Goal: Download file/media

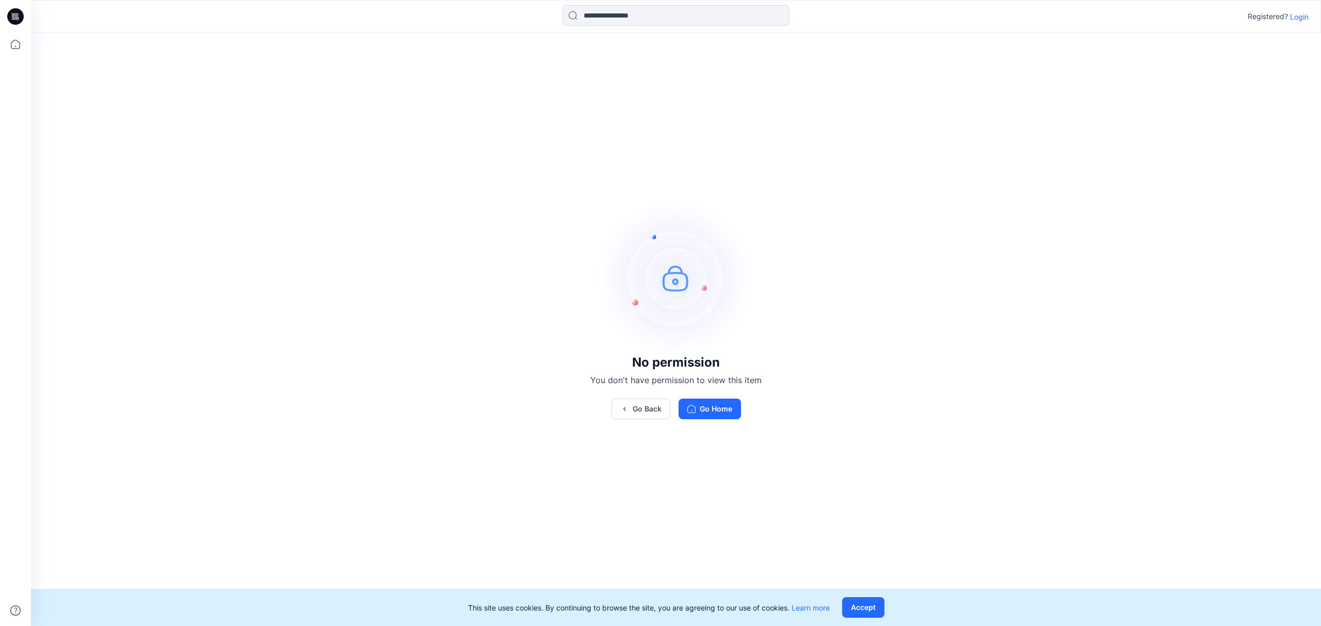
click at [1297, 17] on p "Login" at bounding box center [1299, 16] width 19 height 11
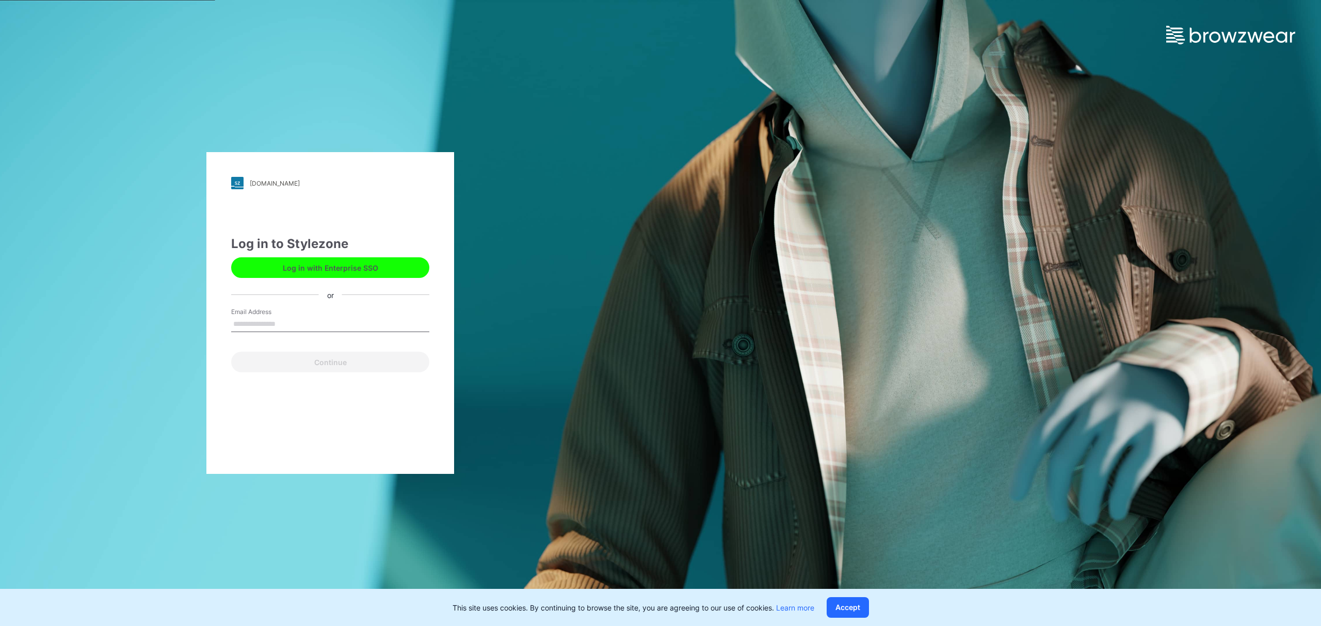
click at [290, 322] on input "Email Address" at bounding box center [330, 324] width 198 height 15
click at [339, 358] on div "Continue" at bounding box center [330, 360] width 198 height 25
type input "**********"
click at [306, 360] on button "Continue" at bounding box center [330, 362] width 198 height 21
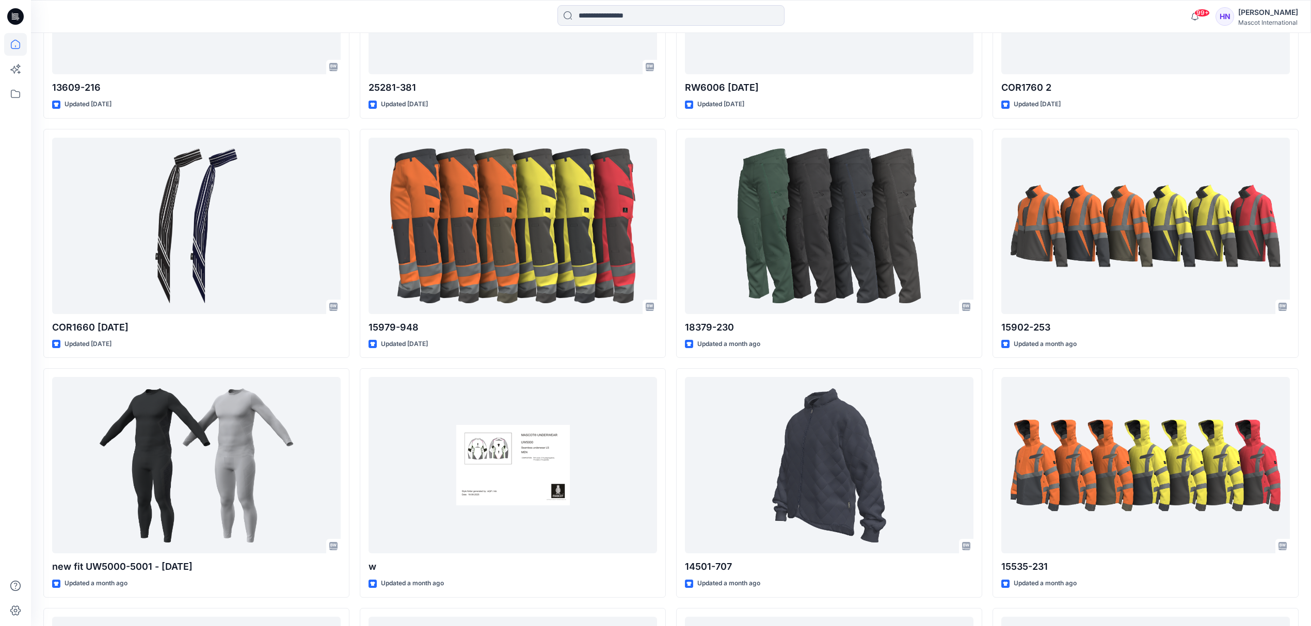
scroll to position [1012, 0]
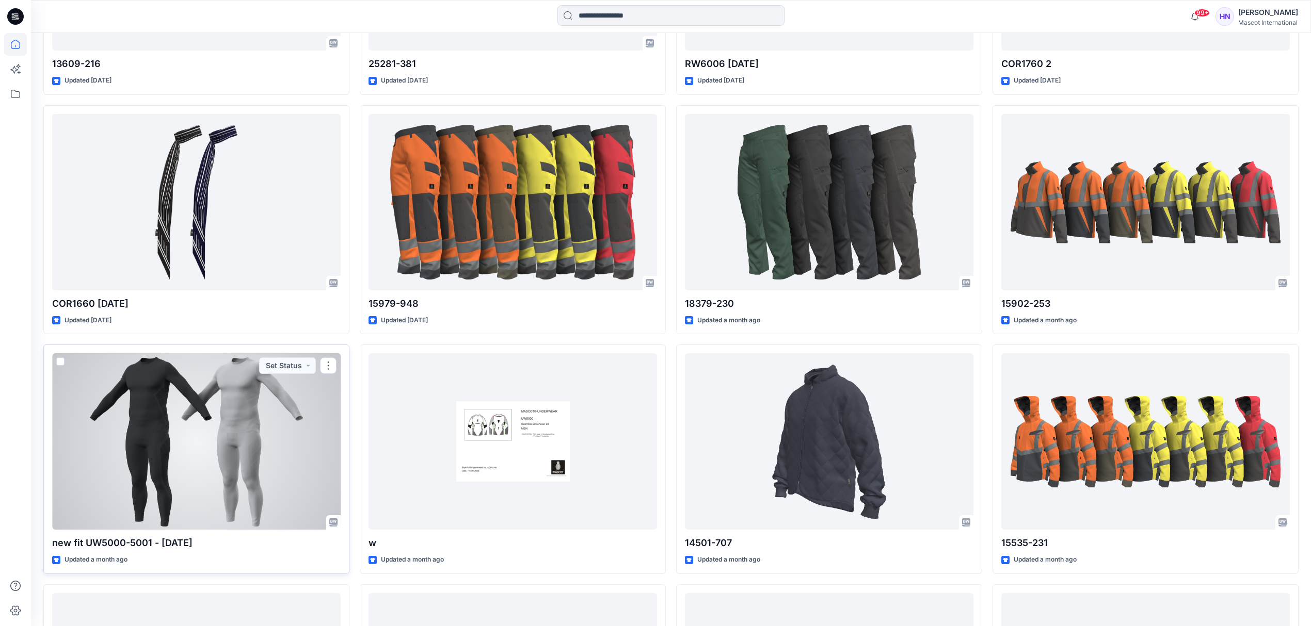
click at [195, 412] on div at bounding box center [196, 441] width 288 height 176
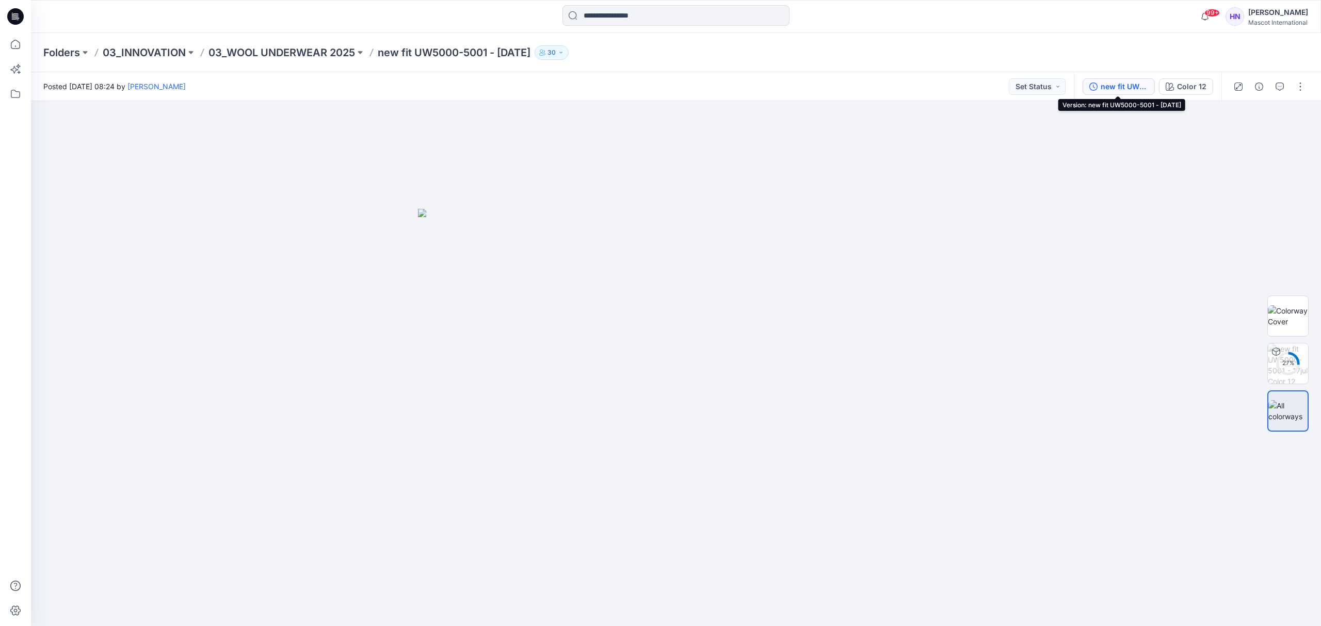
click at [1112, 91] on div "new fit UW5000-5001 - [DATE]" at bounding box center [1124, 86] width 47 height 11
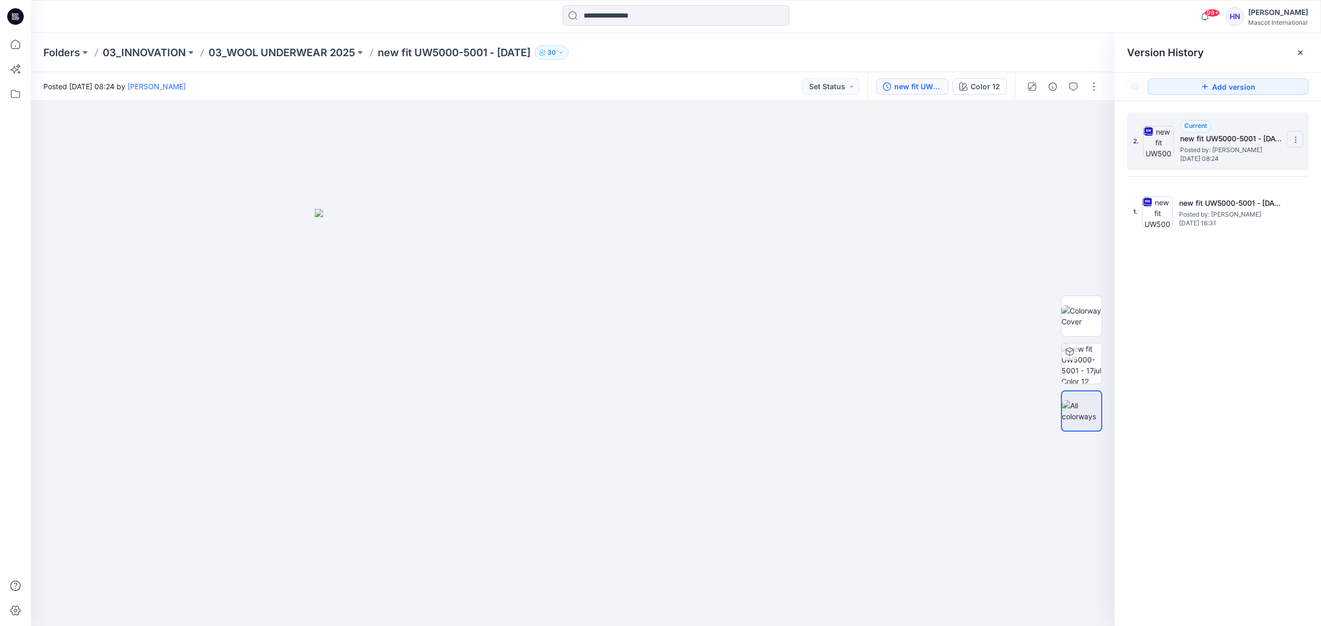
click at [1295, 140] on icon at bounding box center [1295, 140] width 8 height 8
click at [1251, 158] on span "Download Source BW File" at bounding box center [1243, 160] width 86 height 12
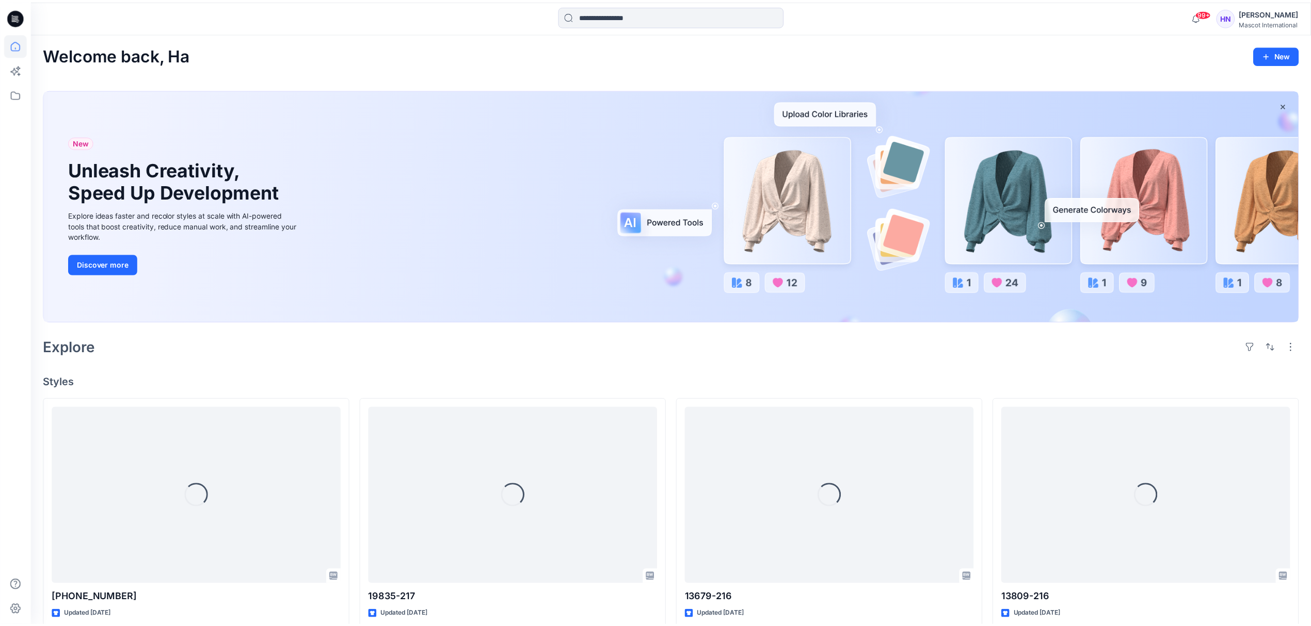
scroll to position [1012, 0]
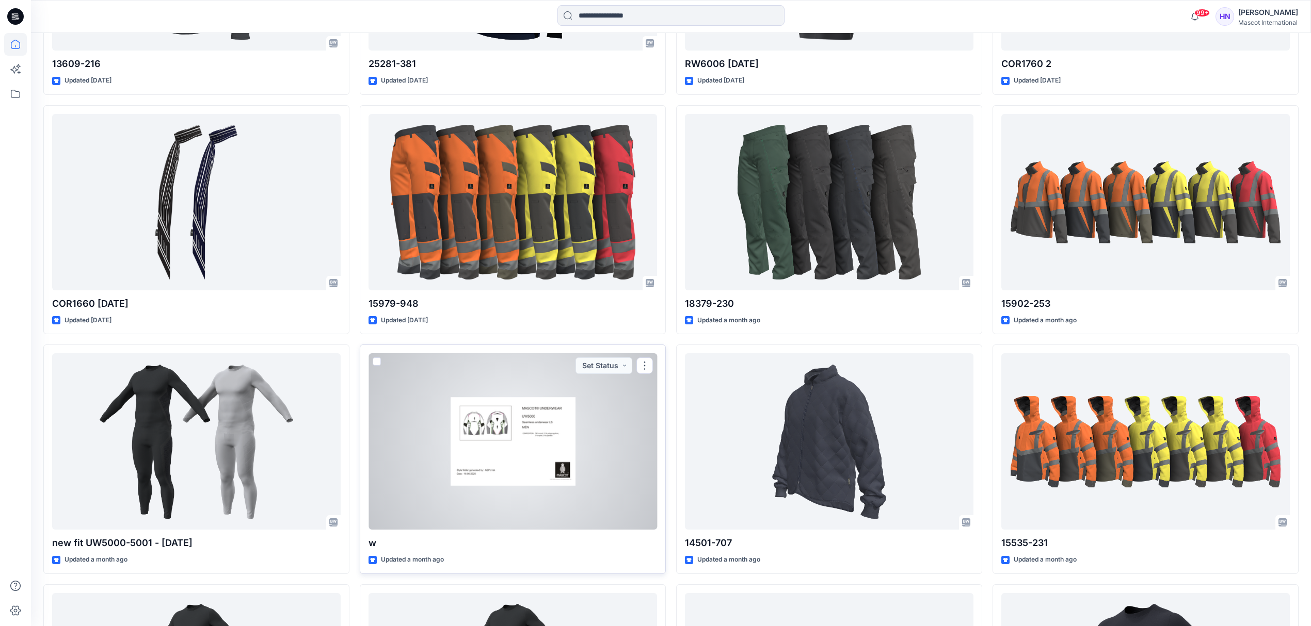
click at [504, 440] on div at bounding box center [512, 441] width 288 height 176
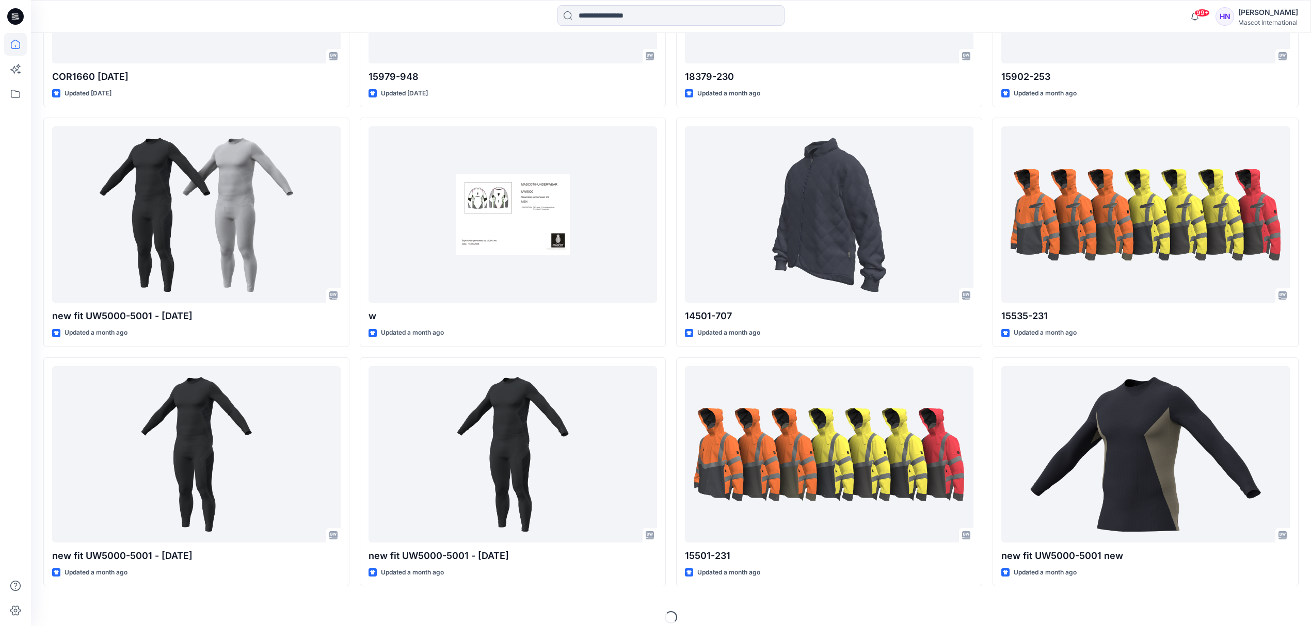
scroll to position [1251, 0]
